Goal: Transaction & Acquisition: Download file/media

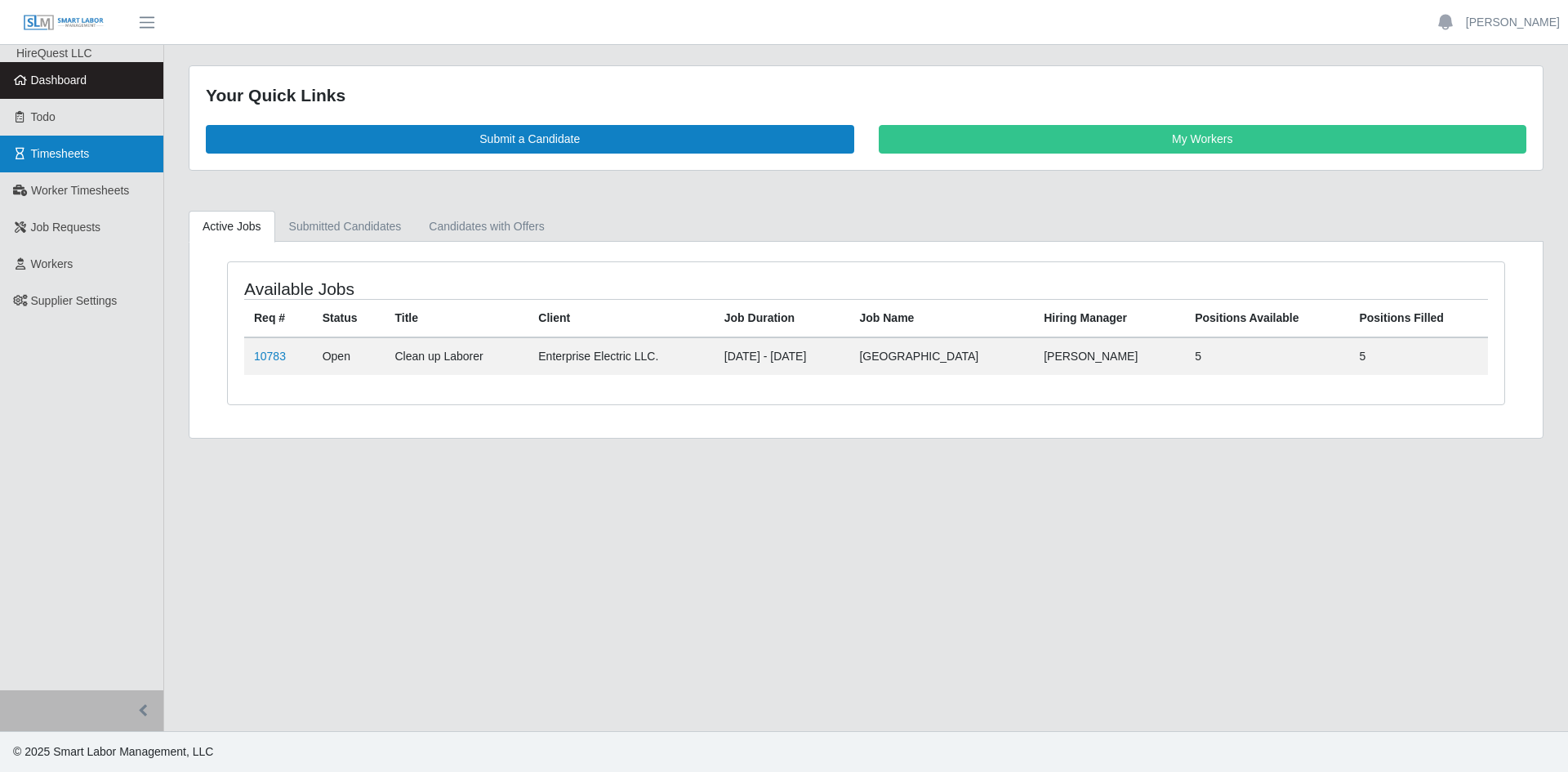
click at [64, 159] on span "Timesheets" at bounding box center [60, 153] width 59 height 13
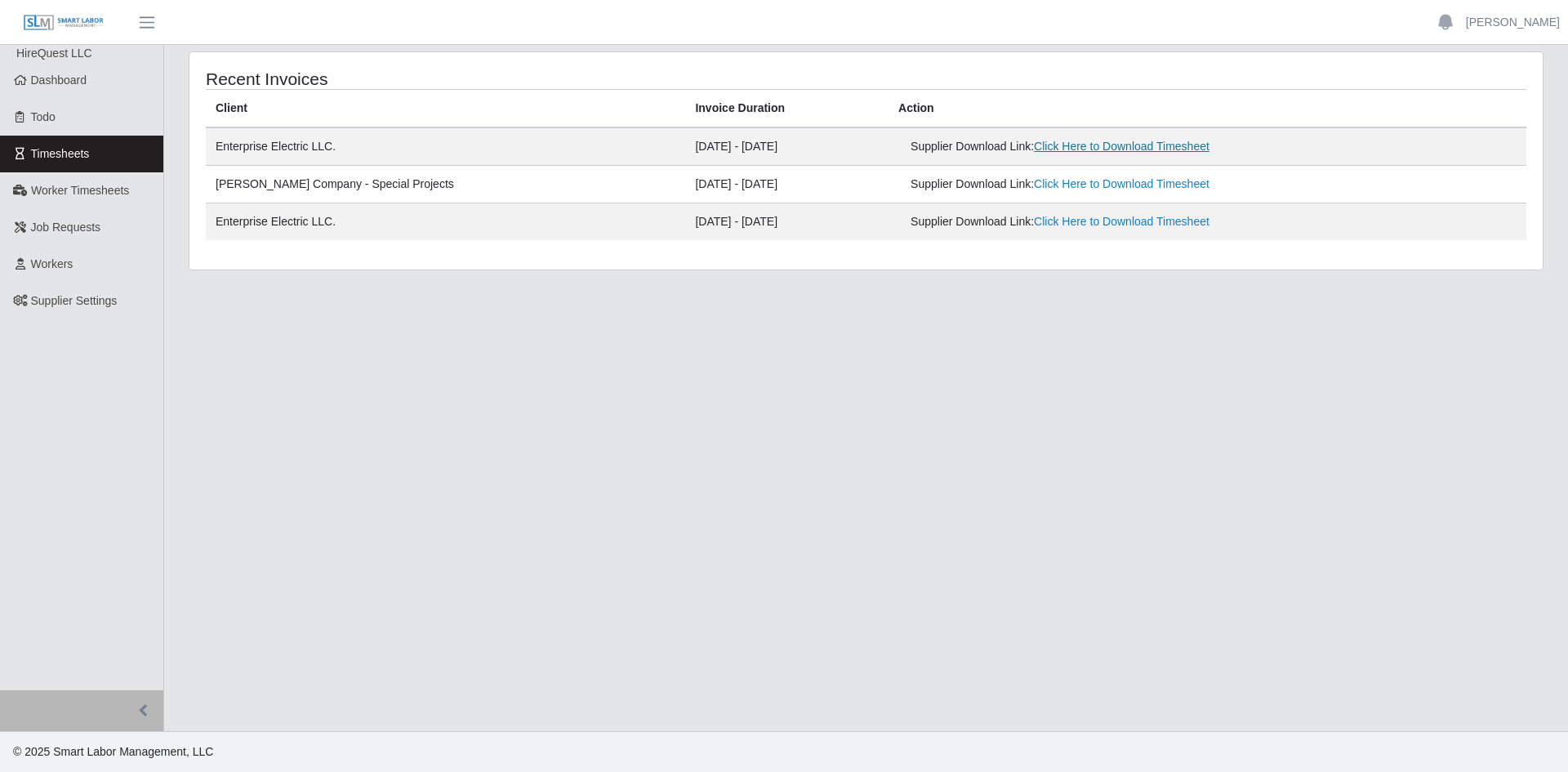
click at [1080, 148] on link "Click Here to Download Timesheet" at bounding box center [1121, 146] width 175 height 13
click at [1567, 457] on main "Recent Invoices Client Invoice Duration Action Enterprise Electric LLC. [DATE] …" at bounding box center [866, 388] width 1404 height 687
